Goal: Task Accomplishment & Management: Manage account settings

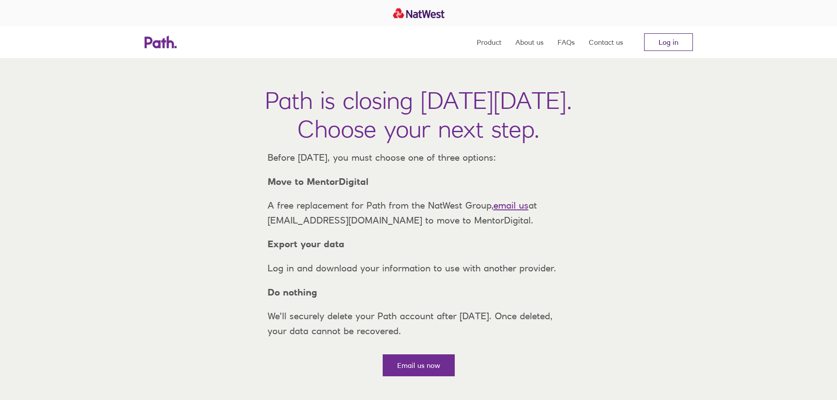
click at [669, 45] on link "Log in" at bounding box center [668, 42] width 49 height 18
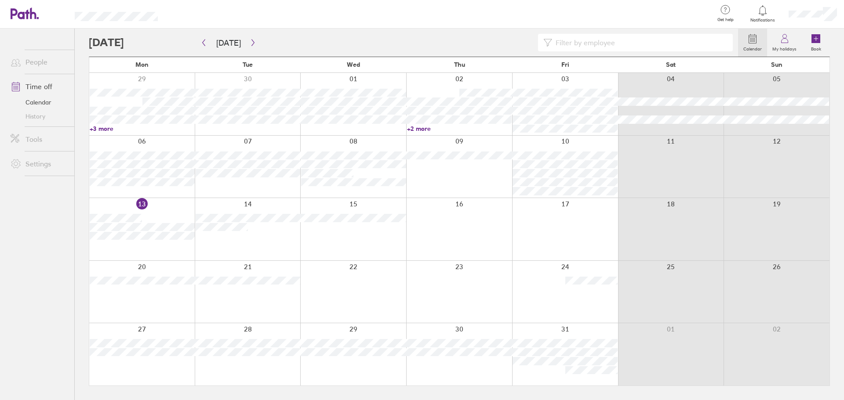
click at [40, 88] on link "Time off" at bounding box center [39, 87] width 71 height 18
click at [40, 87] on link "Time off" at bounding box center [39, 87] width 71 height 18
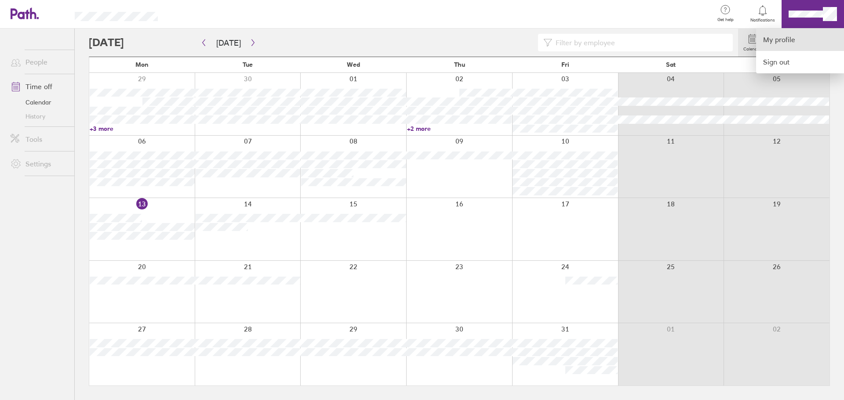
click at [783, 38] on link "My profile" at bounding box center [800, 40] width 88 height 22
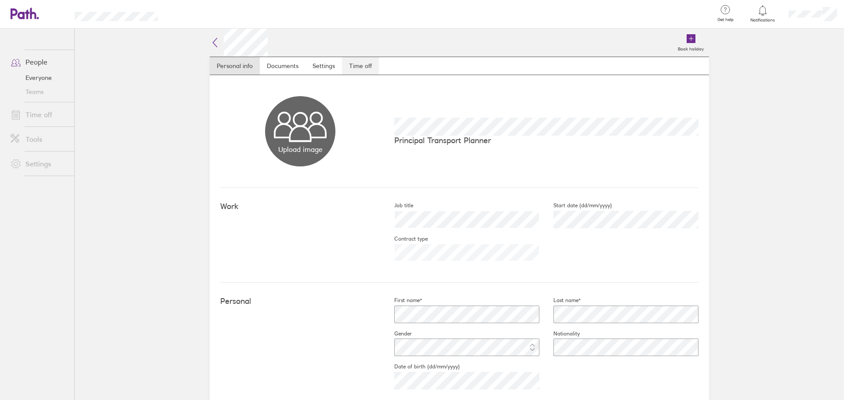
click at [357, 64] on link "Time off" at bounding box center [360, 66] width 37 height 18
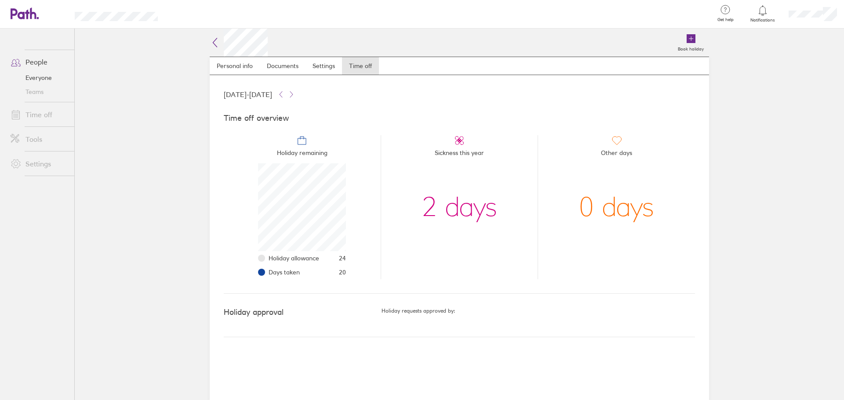
scroll to position [88, 88]
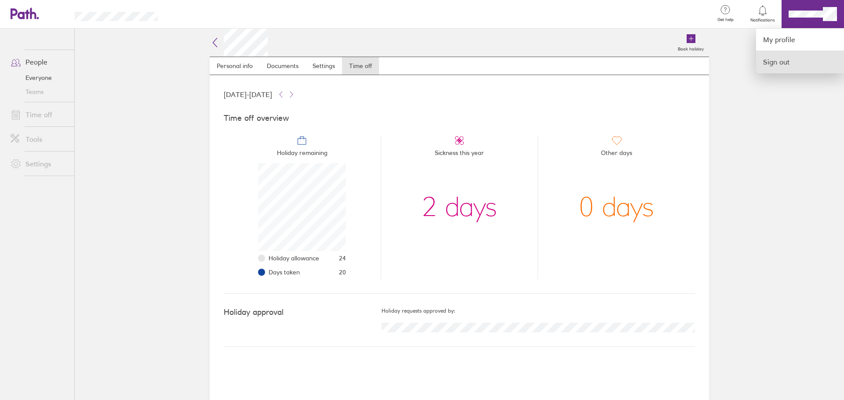
click at [774, 63] on link "Sign out" at bounding box center [800, 62] width 88 height 22
